Goal: Transaction & Acquisition: Purchase product/service

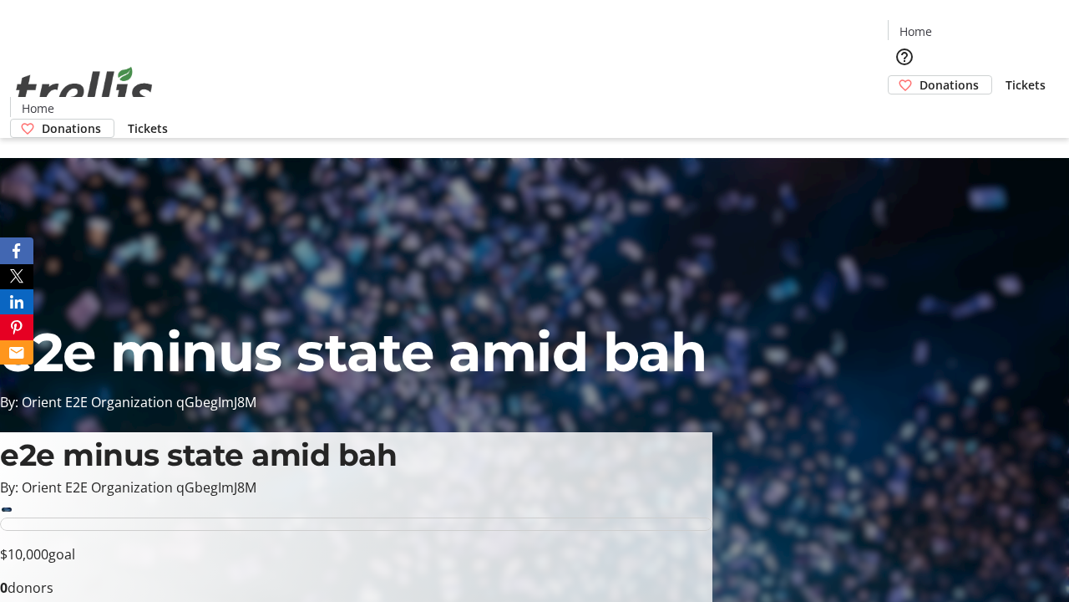
click at [920, 76] on span "Donations" at bounding box center [949, 85] width 59 height 18
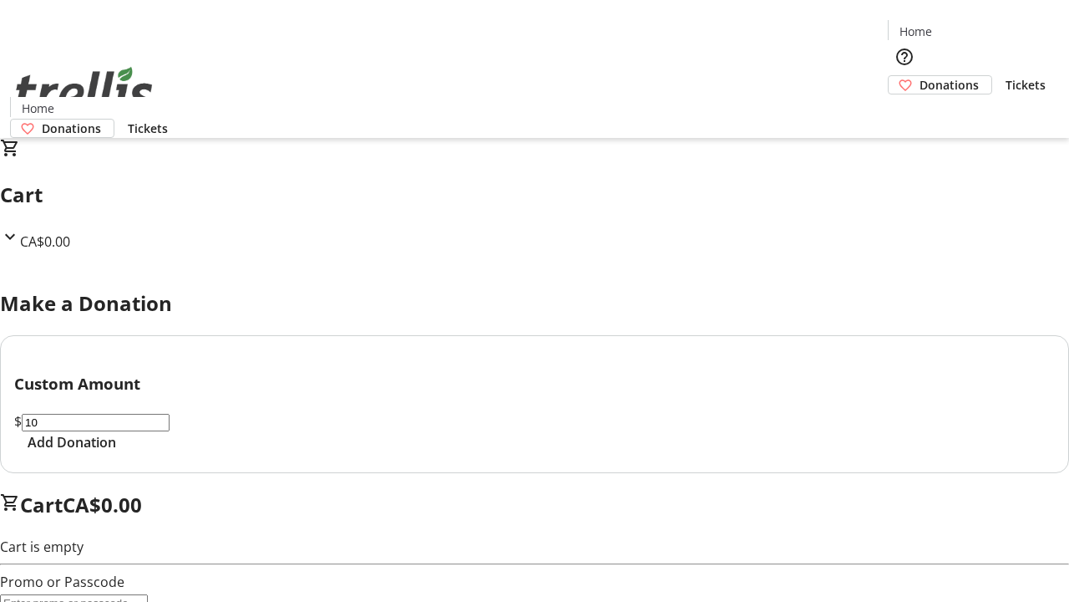
click at [116, 452] on span "Add Donation" at bounding box center [72, 442] width 89 height 20
select select "CA"
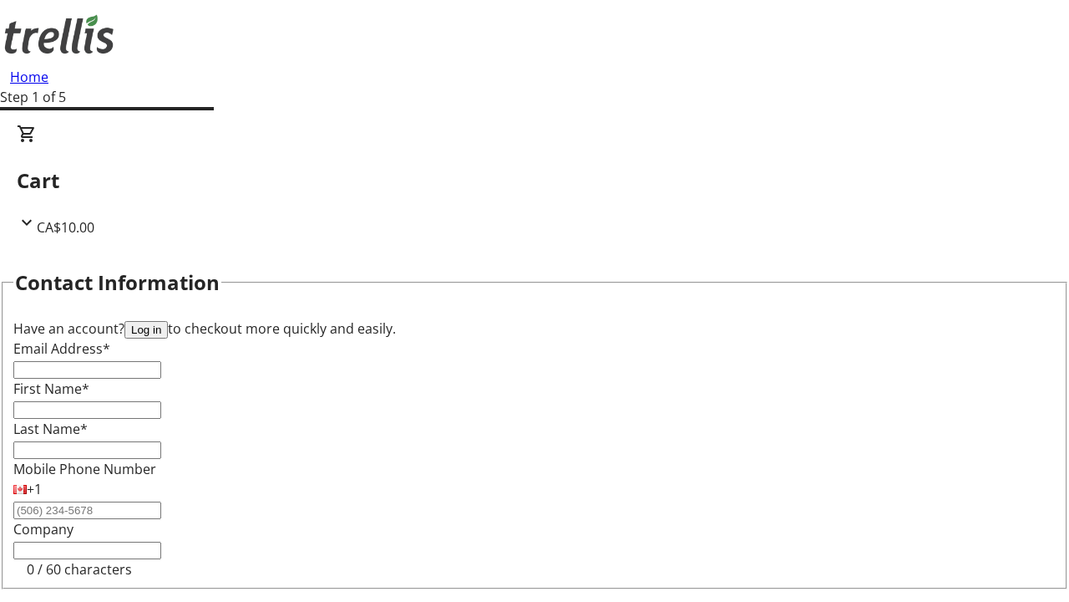
click at [168, 321] on button "Log in" at bounding box center [145, 330] width 43 height 18
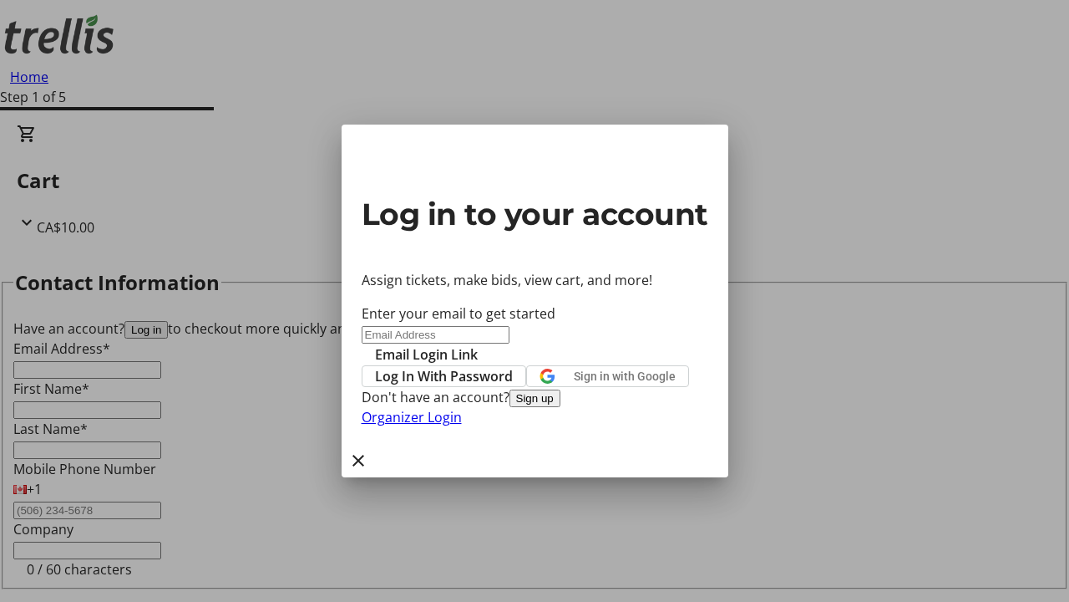
click at [513, 366] on span "Log In With Password" at bounding box center [444, 376] width 138 height 20
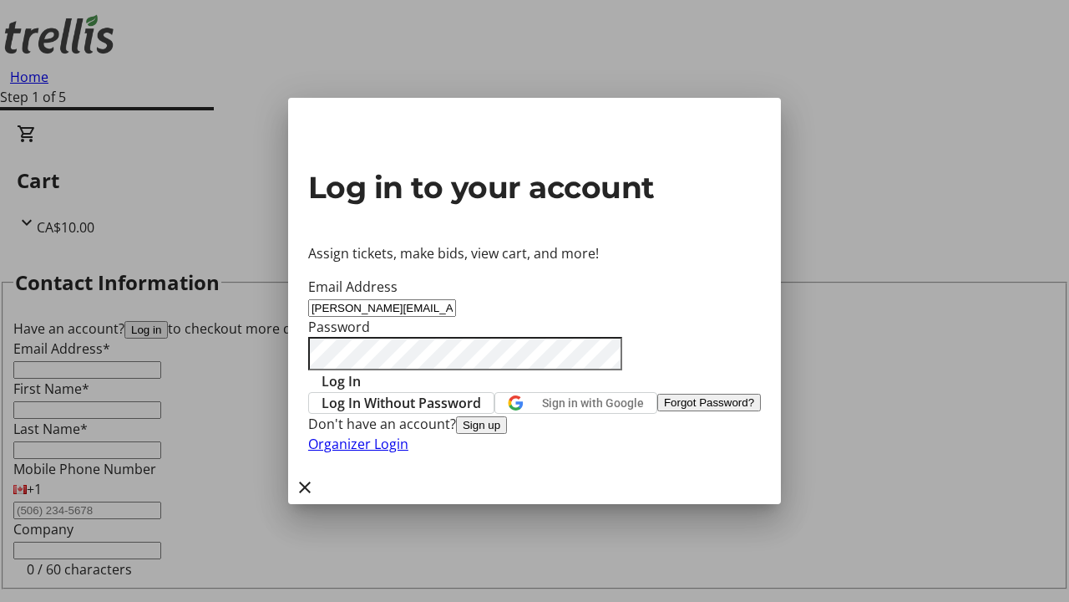
type input "[PERSON_NAME][EMAIL_ADDRESS][DOMAIN_NAME]"
click at [361, 371] on span "Log In" at bounding box center [341, 381] width 39 height 20
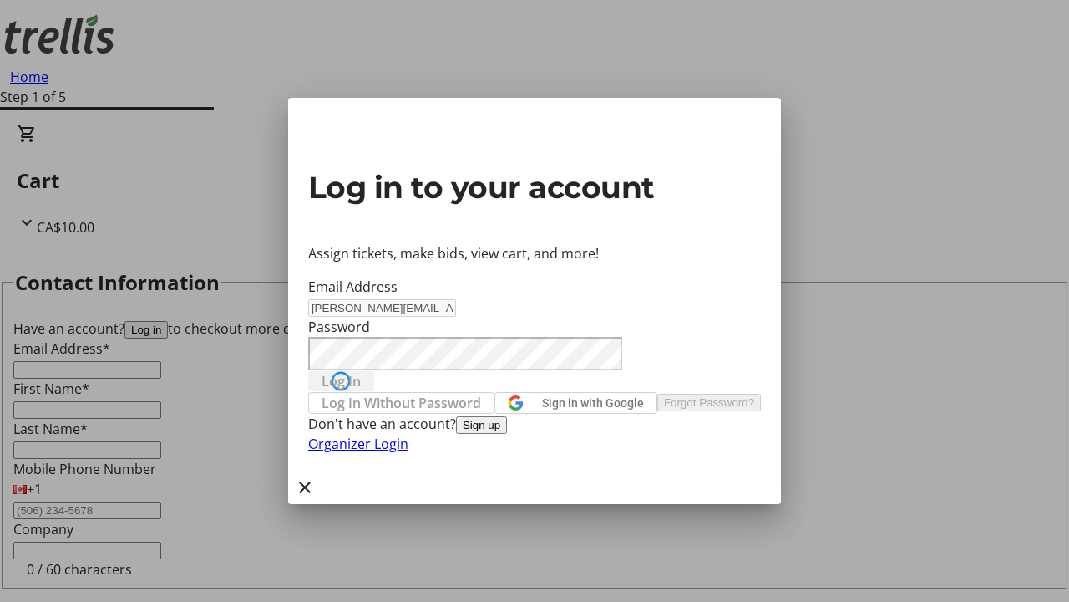
type input "[PERSON_NAME][EMAIL_ADDRESS][DOMAIN_NAME]"
type input "[PERSON_NAME]"
type input "(250) 555-0123"
select select "CA"
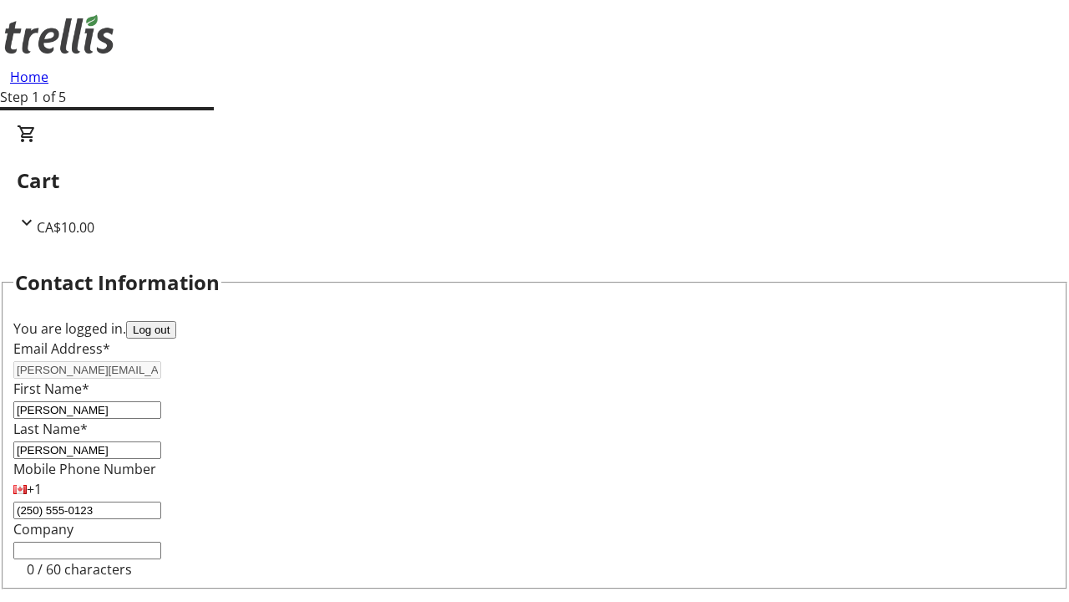
type input "[STREET_ADDRESS][PERSON_NAME]"
type input "Kelowna"
select select "BC"
type input "Kelowna"
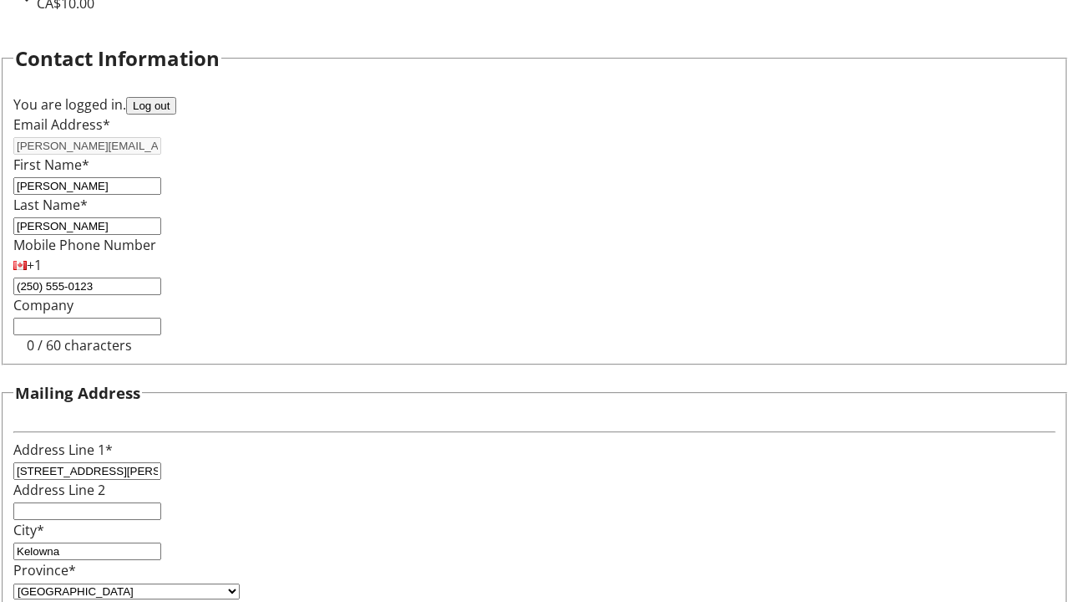
type input "V1Y 0C2"
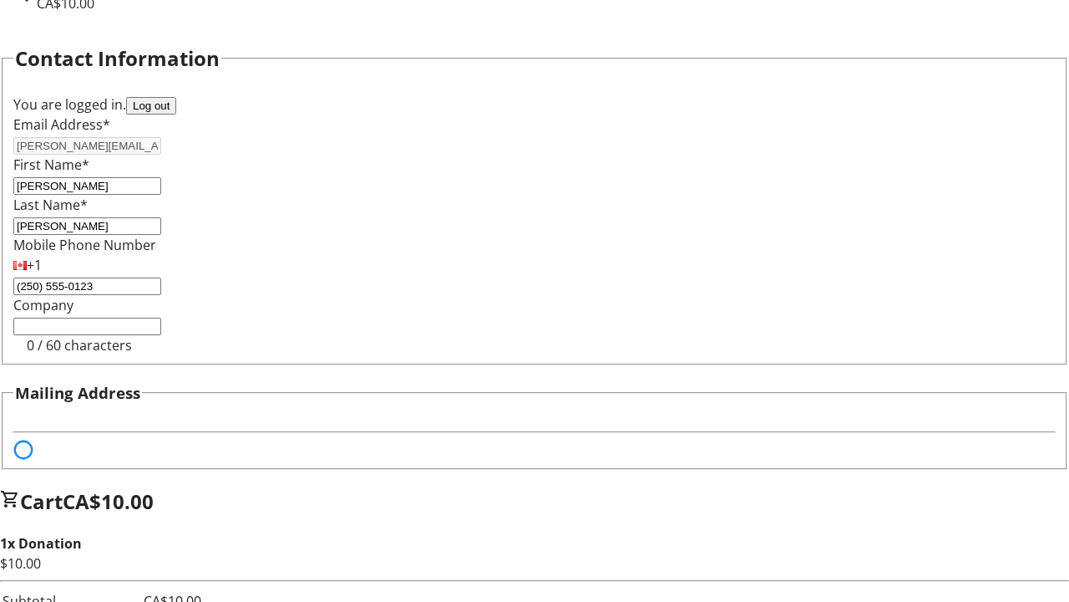
scroll to position [101, 0]
